Goal: Task Accomplishment & Management: Manage account settings

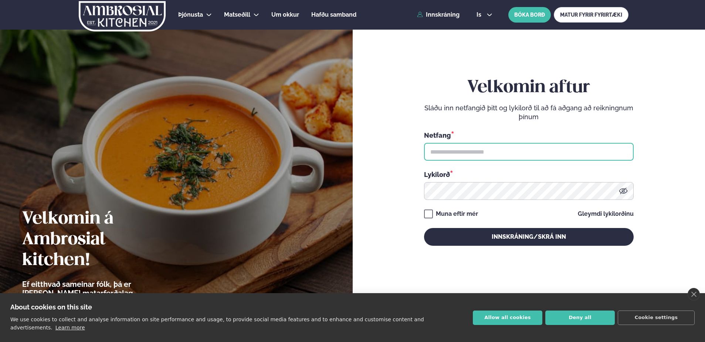
click at [442, 151] on input "text" at bounding box center [529, 152] width 210 height 18
type input "**********"
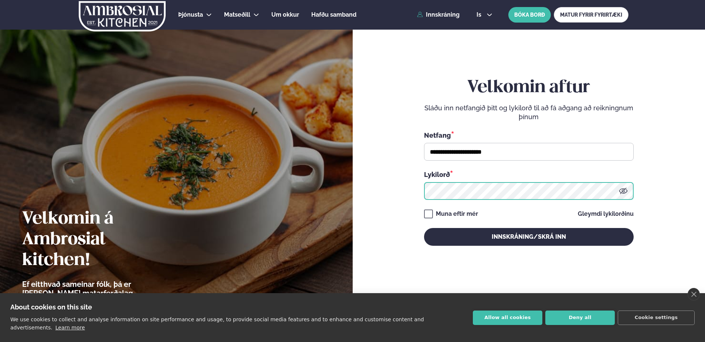
click at [424, 228] on button "Innskráning/Skrá inn" at bounding box center [529, 237] width 210 height 18
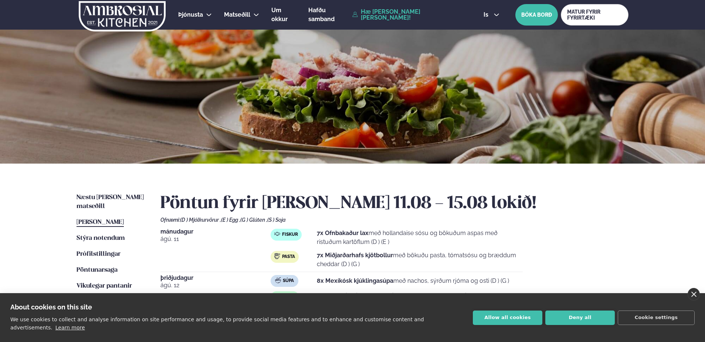
click at [693, 299] on link "close" at bounding box center [694, 294] width 12 height 13
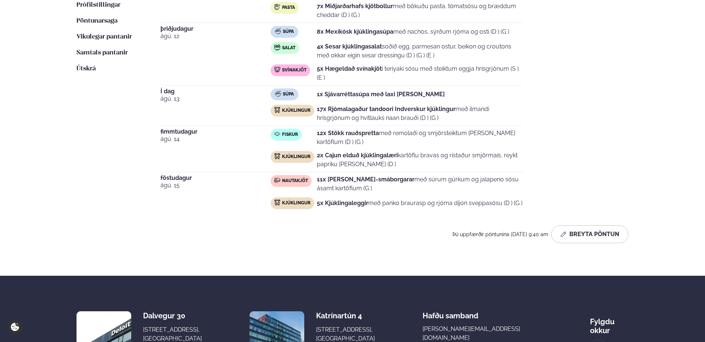
scroll to position [296, 0]
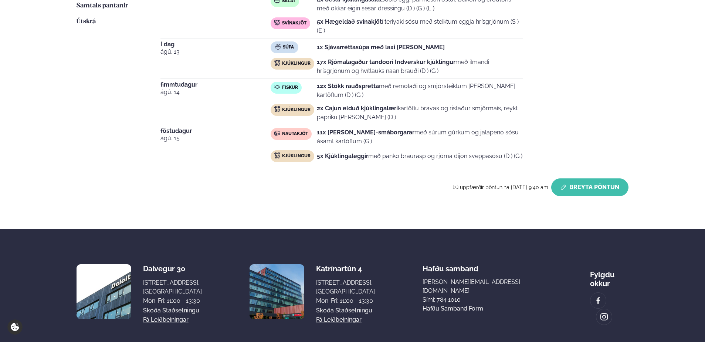
click at [593, 185] on button "Breyta Pöntun" at bounding box center [589, 187] width 77 height 18
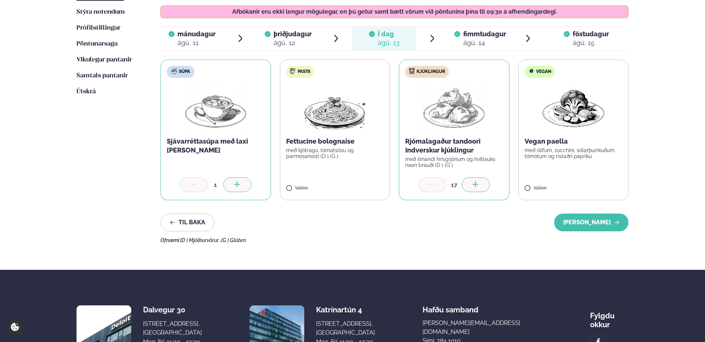
scroll to position [222, 0]
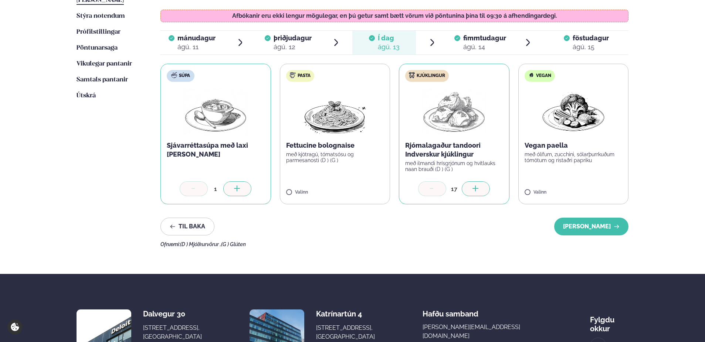
click at [479, 43] on div "ágú. 14" at bounding box center [484, 47] width 43 height 9
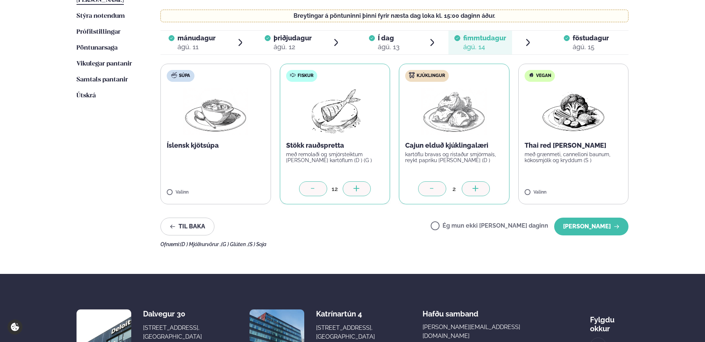
click at [357, 186] on icon at bounding box center [356, 188] width 7 height 7
click at [597, 225] on button "[PERSON_NAME]" at bounding box center [591, 226] width 74 height 18
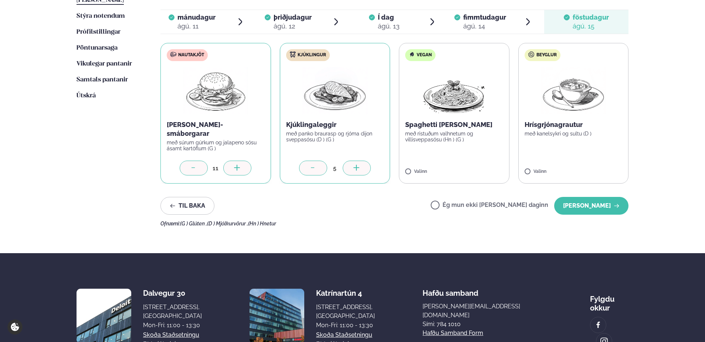
click at [238, 166] on icon at bounding box center [237, 168] width 7 height 7
click at [604, 203] on button "[PERSON_NAME]" at bounding box center [591, 206] width 74 height 18
